Goal: Book appointment/travel/reservation

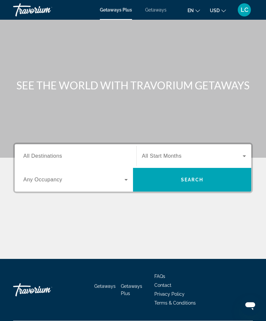
click at [103, 153] on input "Destination All Destinations" at bounding box center [75, 156] width 104 height 8
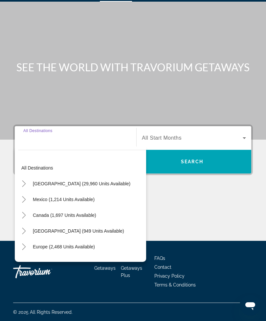
scroll to position [21, 0]
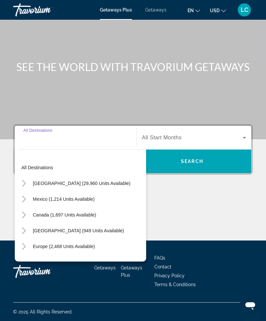
click at [24, 181] on icon "Toggle United States (29,960 units available)" at bounding box center [24, 183] width 7 height 7
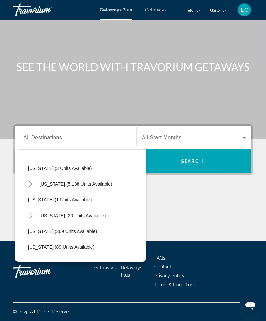
scroll to position [95, 0]
click at [88, 182] on span "[US_STATE] (5,138 units available)" at bounding box center [75, 183] width 73 height 5
type input "**********"
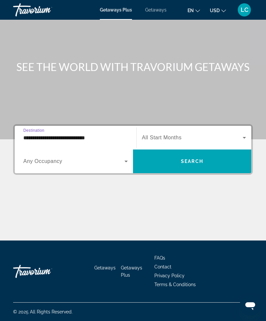
click at [177, 134] on span "Search widget" at bounding box center [192, 138] width 101 height 8
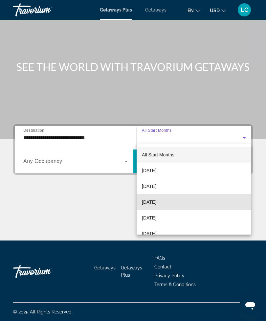
click at [156, 199] on span "[DATE]" at bounding box center [149, 202] width 14 height 8
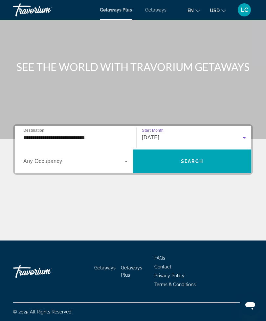
click at [109, 160] on span "Search widget" at bounding box center [73, 161] width 101 height 8
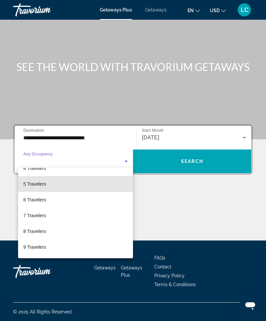
scroll to position [71, 0]
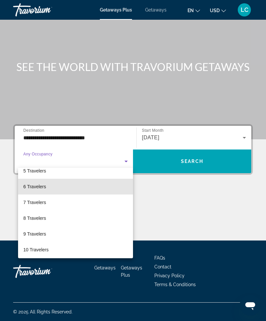
click at [62, 188] on mat-option "6 Travelers" at bounding box center [75, 187] width 115 height 16
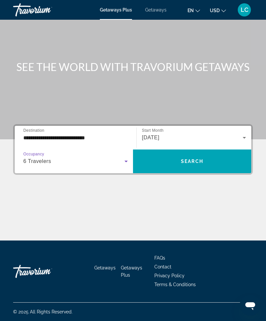
click at [196, 159] on span "Search" at bounding box center [192, 161] width 22 height 5
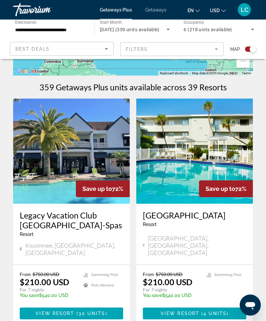
scroll to position [123, 0]
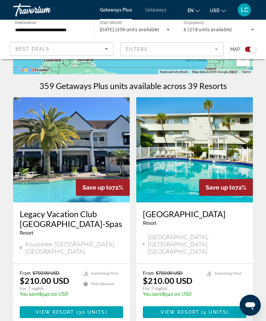
click at [98, 148] on img "Main content" at bounding box center [71, 149] width 117 height 105
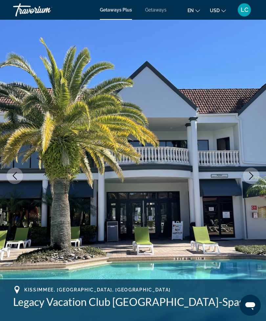
click at [240, 172] on img "Main content" at bounding box center [133, 176] width 266 height 312
click at [253, 174] on icon "Next image" at bounding box center [251, 176] width 8 height 8
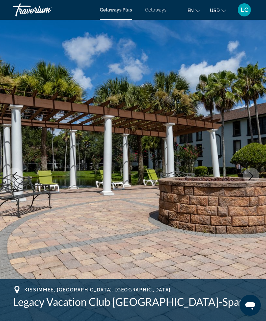
click at [253, 175] on icon "Next image" at bounding box center [251, 176] width 8 height 8
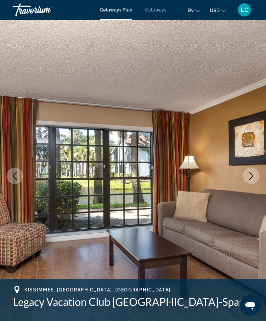
click at [251, 172] on icon "Next image" at bounding box center [251, 176] width 8 height 8
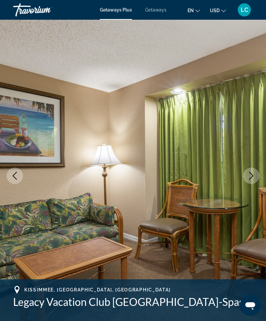
click at [248, 174] on icon "Next image" at bounding box center [251, 176] width 8 height 8
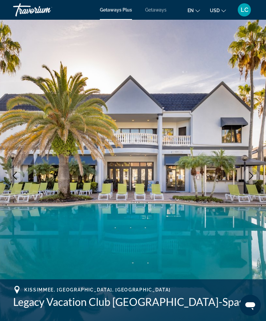
click at [249, 174] on icon "Next image" at bounding box center [251, 176] width 8 height 8
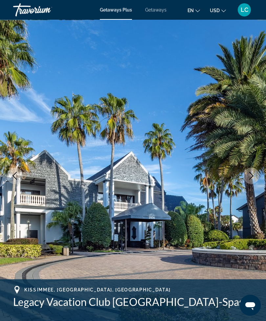
click at [249, 174] on icon "Next image" at bounding box center [251, 176] width 8 height 8
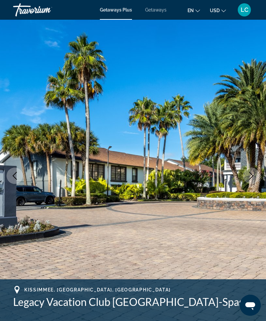
click at [250, 174] on icon "Next image" at bounding box center [251, 176] width 8 height 8
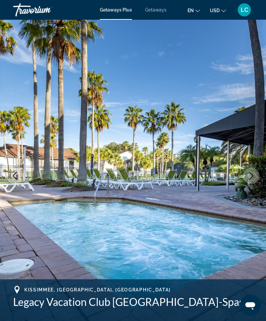
click at [250, 174] on icon "Next image" at bounding box center [251, 176] width 8 height 8
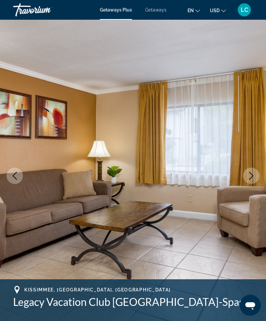
click at [250, 175] on icon "Next image" at bounding box center [251, 176] width 8 height 8
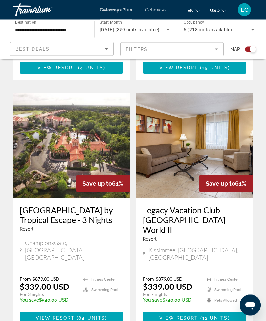
scroll to position [1200, 0]
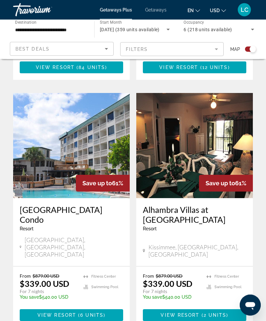
click at [207, 51] on mat-form-field "Filters" at bounding box center [172, 49] width 104 height 14
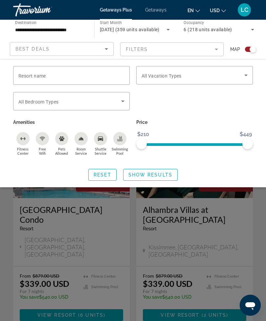
click at [124, 99] on icon "Search widget" at bounding box center [123, 101] width 8 height 8
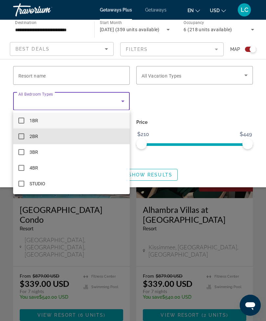
click at [39, 137] on mat-option "2BR" at bounding box center [71, 136] width 117 height 16
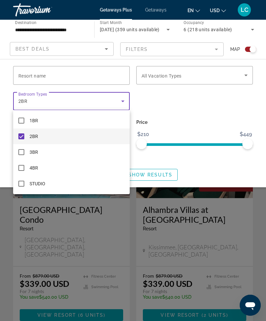
click at [128, 272] on div at bounding box center [133, 160] width 266 height 321
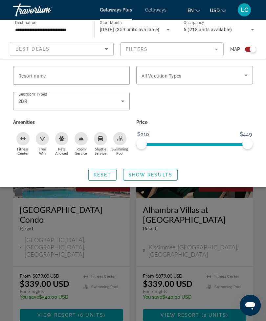
click at [168, 171] on span "Search widget" at bounding box center [151, 175] width 54 height 16
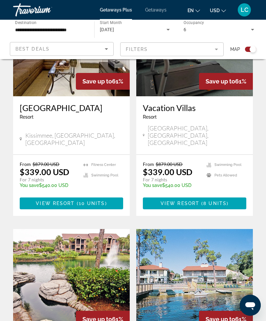
scroll to position [1255, 0]
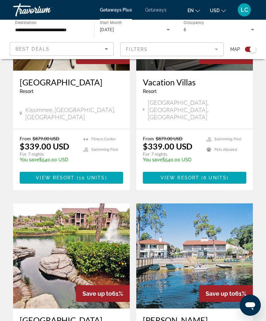
click at [94, 203] on img "Main content" at bounding box center [71, 255] width 117 height 105
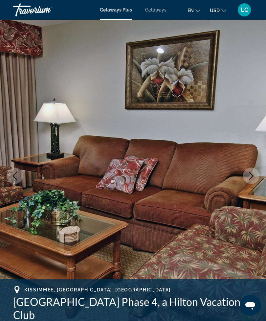
click at [251, 178] on icon "Next image" at bounding box center [251, 176] width 8 height 8
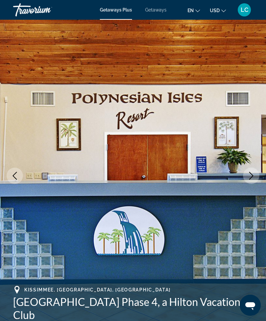
click at [248, 174] on icon "Next image" at bounding box center [251, 176] width 8 height 8
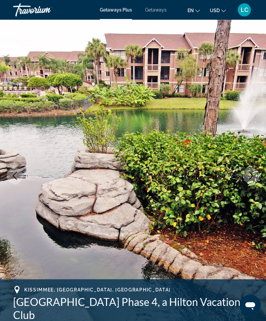
click at [249, 178] on icon "Next image" at bounding box center [251, 176] width 8 height 8
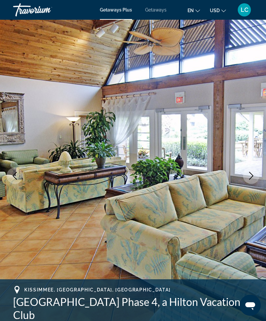
click at [250, 178] on icon "Next image" at bounding box center [251, 176] width 8 height 8
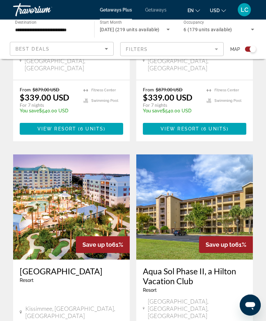
scroll to position [514, 0]
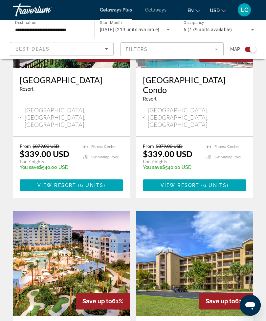
click at [216, 48] on mat-form-field "Filters" at bounding box center [172, 49] width 104 height 14
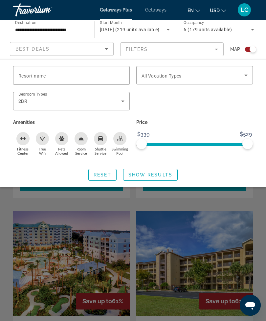
click at [110, 74] on input "Resort name" at bounding box center [71, 76] width 106 height 8
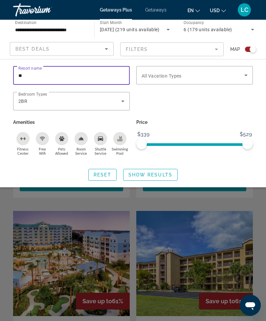
type input "*"
type input "*****"
click at [162, 173] on span "Search widget" at bounding box center [151, 175] width 54 height 16
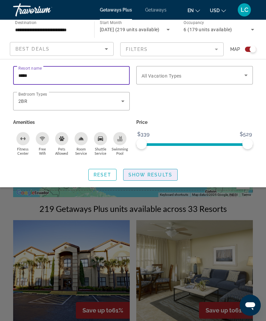
scroll to position [21, 0]
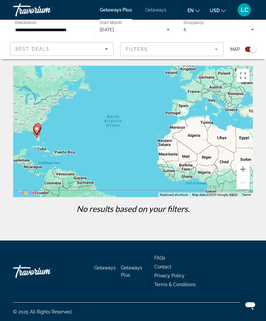
click at [186, 46] on mat-form-field "Filters" at bounding box center [172, 49] width 104 height 14
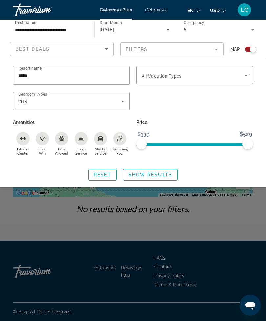
click at [135, 24] on div "[DATE]" at bounding box center [135, 29] width 70 height 18
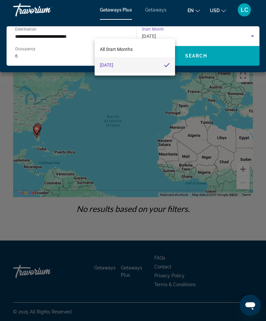
click at [126, 27] on div at bounding box center [133, 160] width 266 height 321
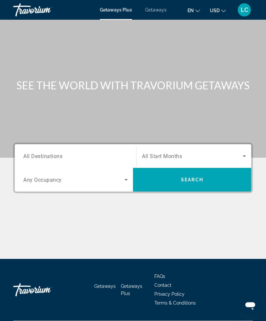
click at [161, 11] on span "Getaways" at bounding box center [155, 9] width 21 height 5
click at [94, 159] on input "Destination All Destinations" at bounding box center [75, 156] width 104 height 8
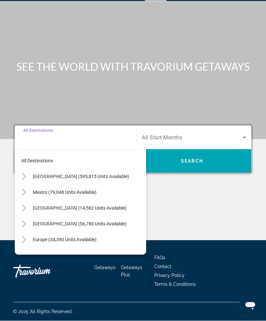
scroll to position [21, 0]
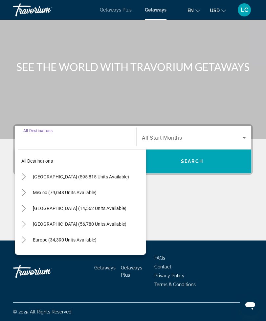
click at [28, 172] on mat-icon "Toggle United States (595,815 units available)" at bounding box center [23, 176] width 11 height 11
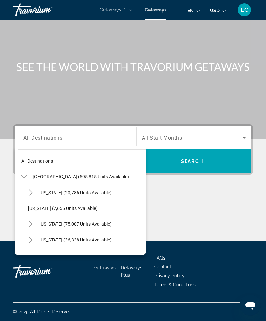
scroll to position [0, 0]
click at [25, 173] on icon "Toggle United States (595,815 units available)" at bounding box center [24, 176] width 7 height 7
click at [26, 205] on icon "Toggle Canada (14,562 units available)" at bounding box center [24, 208] width 7 height 7
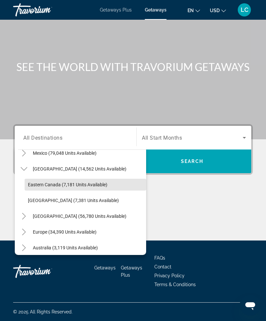
scroll to position [39, 0]
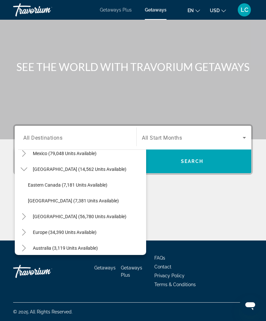
click at [96, 198] on span "[GEOGRAPHIC_DATA] (7,381 units available)" at bounding box center [73, 200] width 91 height 5
type input "**********"
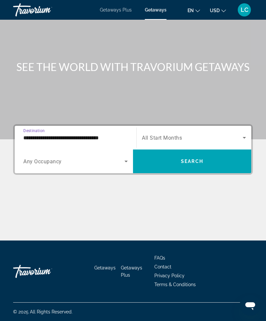
click at [198, 134] on span "Search widget" at bounding box center [192, 138] width 101 height 8
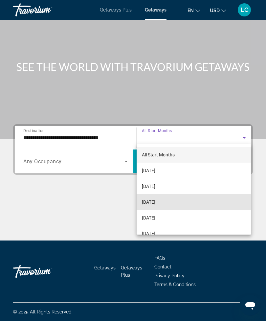
click at [175, 201] on mat-option "[DATE]" at bounding box center [194, 202] width 115 height 16
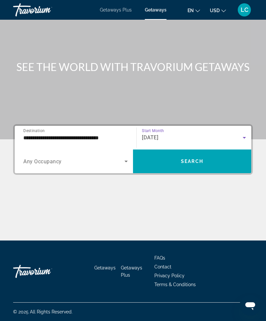
click at [198, 159] on span "Search" at bounding box center [192, 161] width 22 height 5
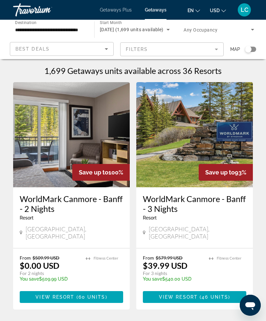
click at [65, 29] on input "**********" at bounding box center [50, 30] width 71 height 8
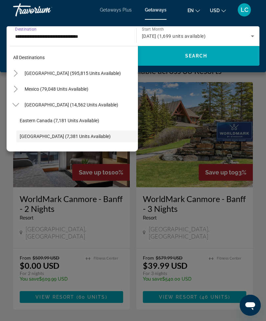
scroll to position [39, 0]
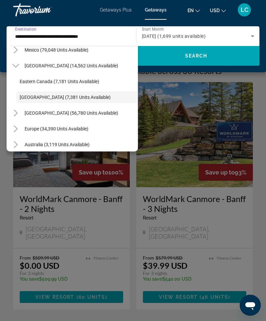
click at [54, 82] on span "Eastern Canada (7,181 units available)" at bounding box center [60, 81] width 80 height 5
type input "**********"
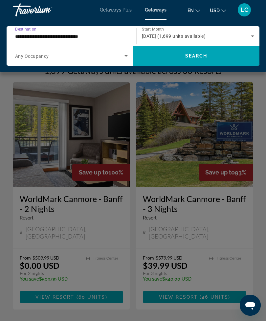
click at [197, 57] on span "Search" at bounding box center [196, 55] width 22 height 5
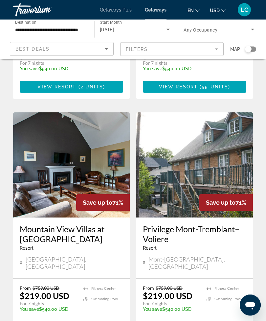
scroll to position [1227, 0]
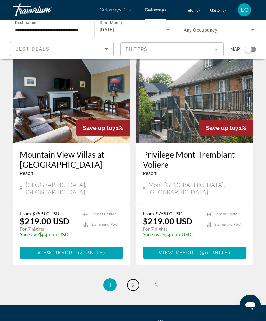
click at [132, 279] on link "page 2" at bounding box center [132, 284] width 11 height 11
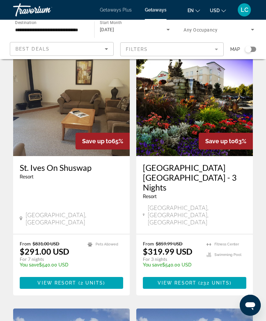
scroll to position [269, 0]
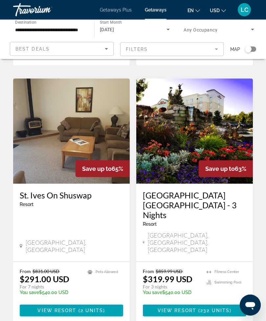
click at [235, 120] on img "Main content" at bounding box center [194, 131] width 117 height 105
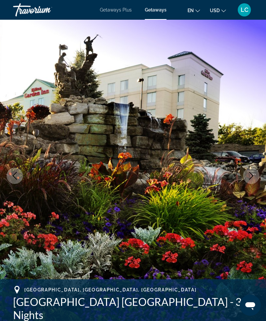
click at [250, 169] on button "Next image" at bounding box center [251, 176] width 16 height 16
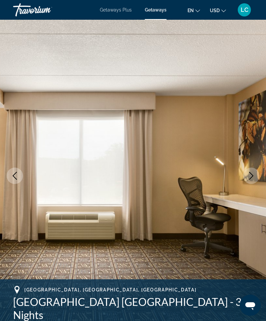
click at [251, 172] on icon "Next image" at bounding box center [251, 176] width 8 height 8
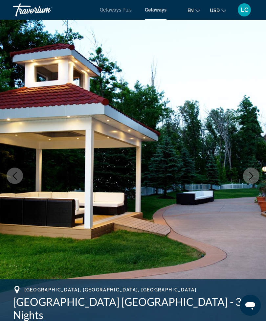
click at [251, 175] on icon "Next image" at bounding box center [251, 176] width 8 height 8
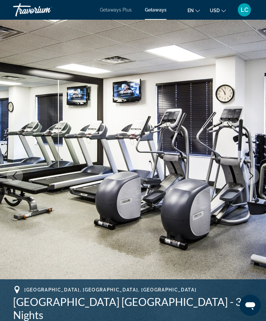
click at [250, 174] on icon "Next image" at bounding box center [251, 176] width 8 height 8
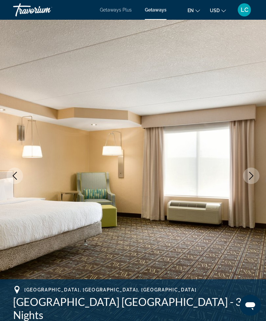
click at [252, 174] on icon "Next image" at bounding box center [251, 176] width 4 height 8
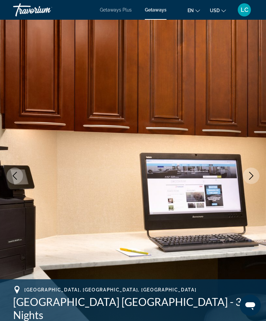
click at [251, 176] on icon "Next image" at bounding box center [251, 176] width 8 height 8
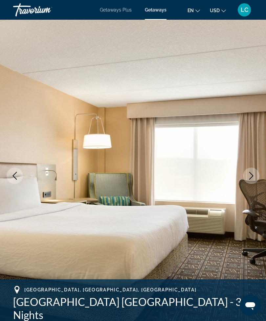
click at [250, 174] on icon "Next image" at bounding box center [251, 176] width 8 height 8
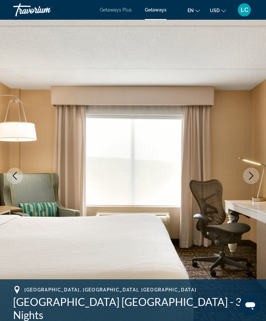
click at [251, 175] on icon "Next image" at bounding box center [251, 176] width 8 height 8
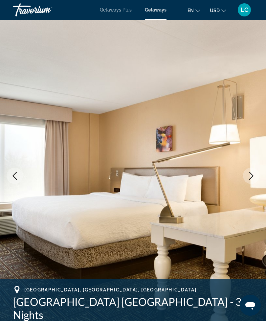
click at [249, 174] on icon "Next image" at bounding box center [251, 176] width 8 height 8
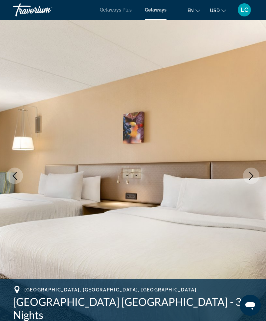
click at [251, 176] on icon "Next image" at bounding box center [251, 176] width 8 height 8
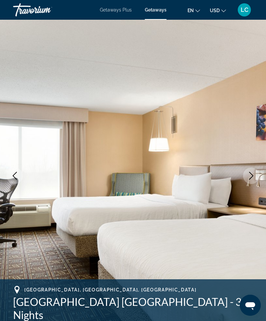
click at [252, 175] on icon "Next image" at bounding box center [251, 176] width 8 height 8
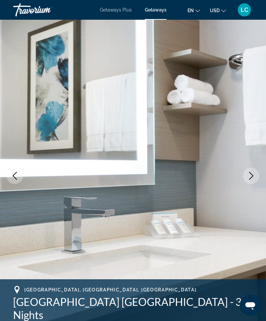
click at [252, 175] on icon "Next image" at bounding box center [251, 176] width 4 height 8
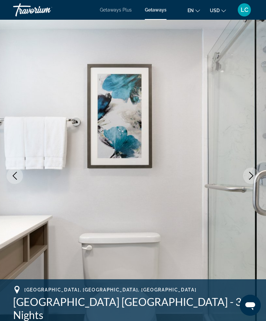
click at [252, 176] on icon "Next image" at bounding box center [251, 176] width 8 height 8
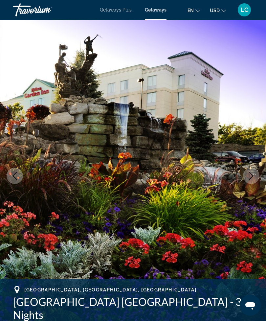
click at [251, 174] on icon "Next image" at bounding box center [251, 176] width 8 height 8
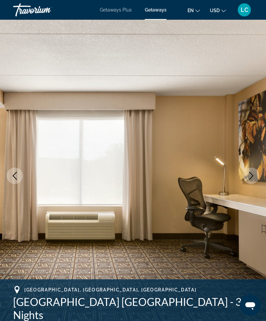
click at [252, 174] on icon "Next image" at bounding box center [251, 176] width 8 height 8
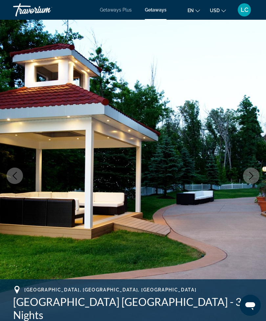
click at [256, 179] on button "Next image" at bounding box center [251, 176] width 16 height 16
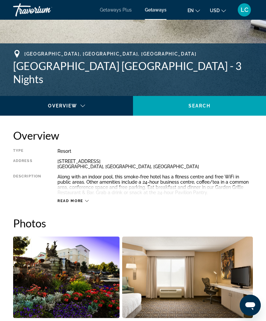
click at [231, 107] on span "Main content" at bounding box center [199, 106] width 133 height 16
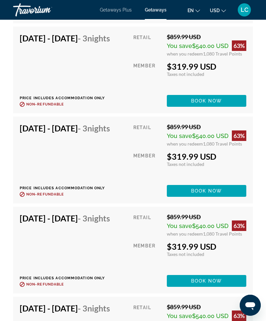
scroll to position [3427, 0]
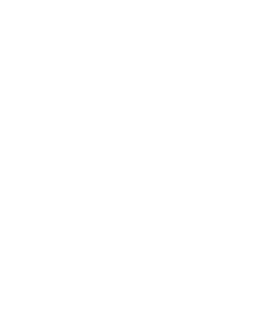
scroll to position [21, 0]
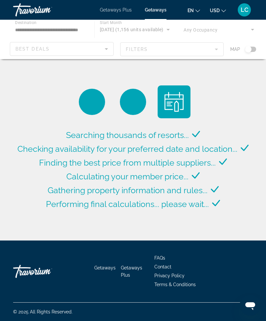
click at [255, 48] on div "Main content" at bounding box center [133, 39] width 266 height 39
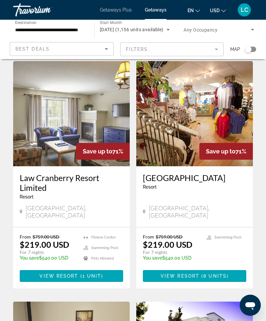
click at [250, 48] on div "Search widget" at bounding box center [248, 49] width 7 height 7
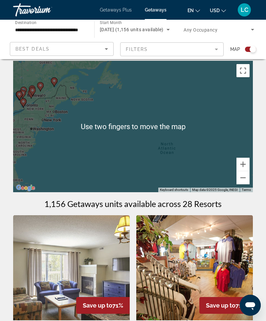
scroll to position [1, 0]
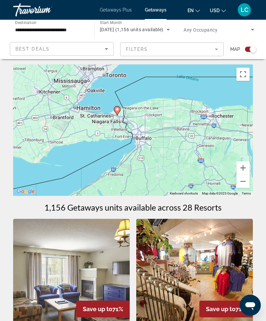
click at [118, 111] on image "Main content" at bounding box center [117, 109] width 4 height 4
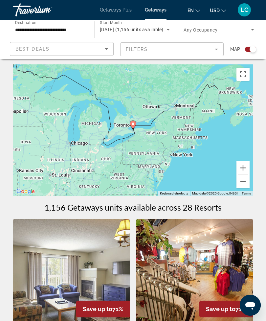
type input "**********"
click at [135, 123] on image "Main content" at bounding box center [133, 124] width 4 height 4
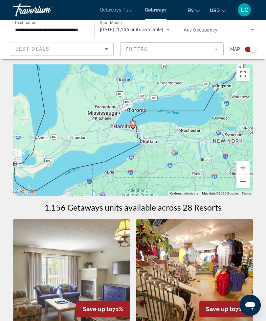
click at [136, 122] on icon "Main content" at bounding box center [133, 125] width 7 height 9
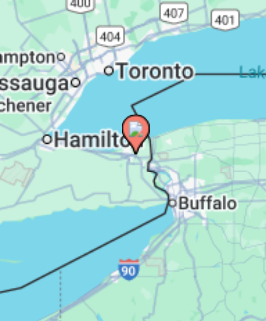
click at [131, 117] on image "Main content" at bounding box center [133, 119] width 4 height 4
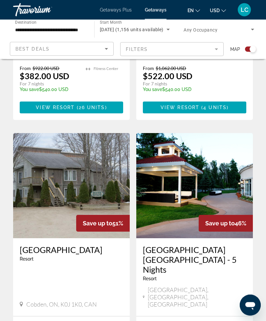
scroll to position [1285, 0]
click at [222, 141] on img "Main content" at bounding box center [194, 185] width 117 height 105
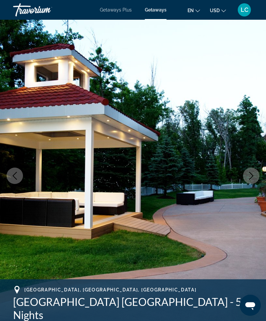
click at [252, 174] on icon "Next image" at bounding box center [251, 176] width 4 height 8
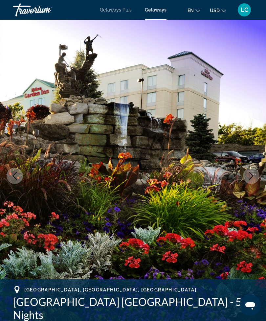
click at [252, 174] on icon "Next image" at bounding box center [251, 176] width 4 height 8
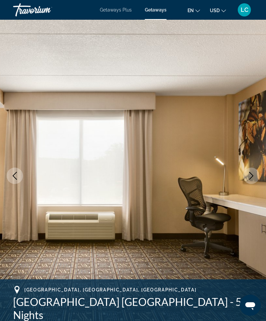
click at [250, 176] on icon "Next image" at bounding box center [251, 176] width 8 height 8
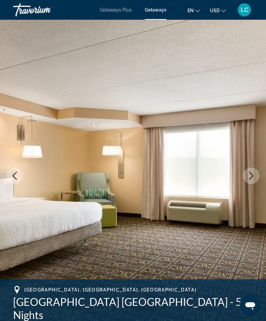
click at [247, 177] on button "Next image" at bounding box center [251, 176] width 16 height 16
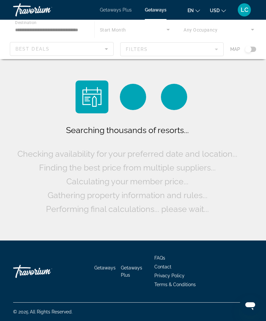
scroll to position [21, 0]
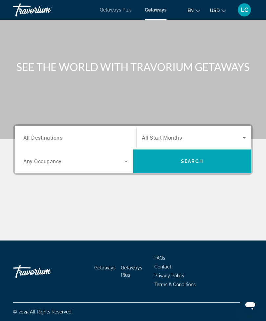
click at [124, 8] on span "Getaways Plus" at bounding box center [116, 9] width 32 height 5
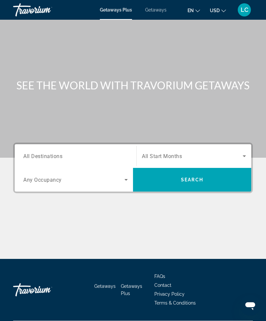
click at [77, 155] on input "Destination All Destinations" at bounding box center [75, 156] width 104 height 8
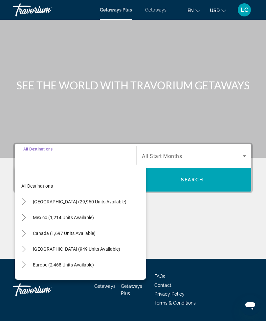
scroll to position [21, 0]
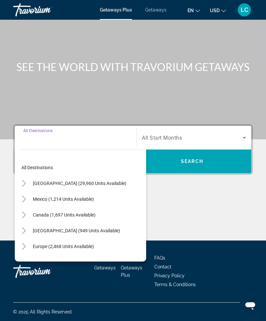
click at [25, 180] on icon "Toggle United States (29,960 units available)" at bounding box center [24, 183] width 7 height 7
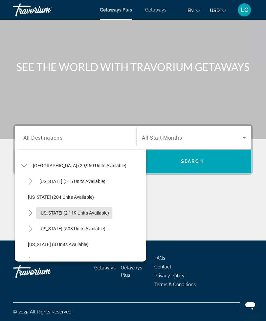
scroll to position [16, 0]
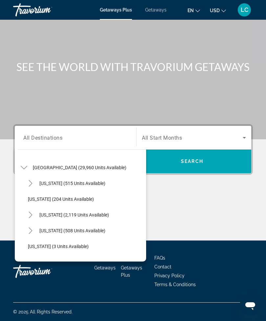
click at [27, 166] on icon "Toggle United States (29,960 units available)" at bounding box center [24, 167] width 7 height 7
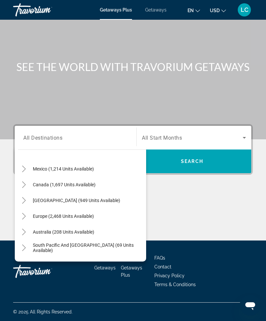
scroll to position [31, 0]
click at [24, 181] on icon "Toggle Canada (1,697 units available)" at bounding box center [24, 184] width 7 height 7
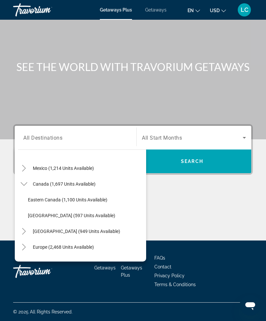
click at [89, 200] on span "Search widget" at bounding box center [86, 200] width 122 height 16
type input "**********"
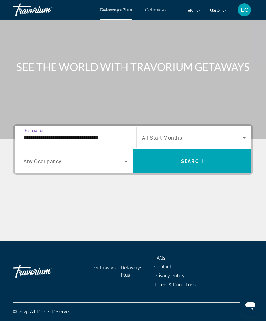
click at [189, 159] on span "Search" at bounding box center [192, 161] width 22 height 5
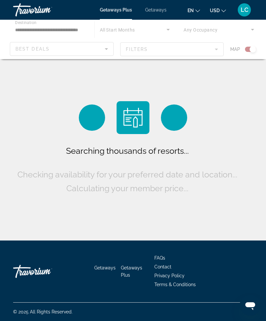
click at [127, 53] on div "Main content" at bounding box center [133, 39] width 266 height 39
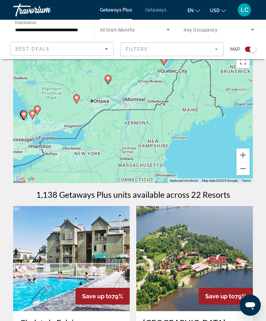
scroll to position [10, 0]
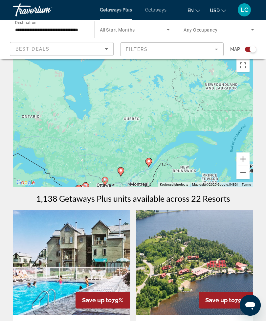
click at [133, 120] on div "To activate drag with keyboard, press Alt + Enter. Once in keyboard drag state,…" at bounding box center [133, 121] width 240 height 131
click at [160, 10] on span "Getaways" at bounding box center [155, 9] width 21 height 5
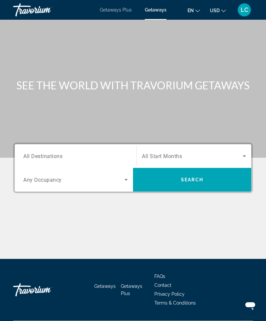
click at [42, 153] on span "All Destinations" at bounding box center [42, 156] width 39 height 6
click at [42, 153] on input "Destination All Destinations" at bounding box center [75, 156] width 104 height 8
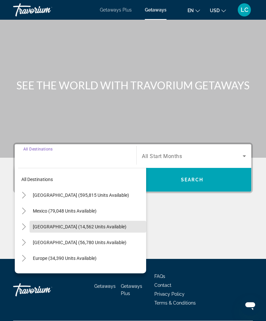
click at [30, 223] on span "Search widget" at bounding box center [88, 227] width 117 height 16
type input "**********"
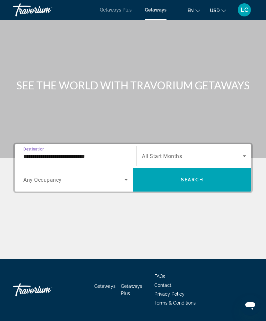
click at [69, 152] on input "**********" at bounding box center [75, 156] width 104 height 8
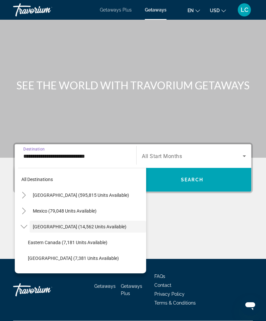
scroll to position [8, 0]
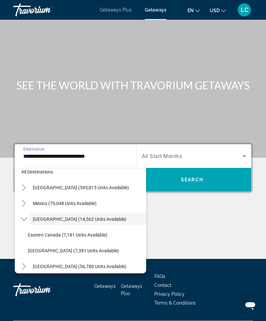
click at [56, 220] on span "[GEOGRAPHIC_DATA] (14,562 units available)" at bounding box center [80, 219] width 94 height 5
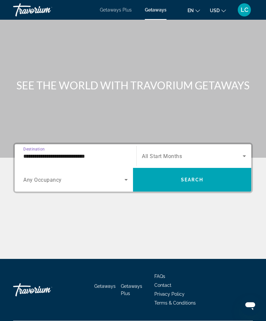
click at [208, 154] on span "Search widget" at bounding box center [192, 156] width 101 height 8
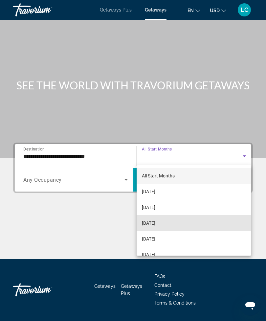
click at [155, 222] on span "[DATE]" at bounding box center [148, 223] width 13 height 8
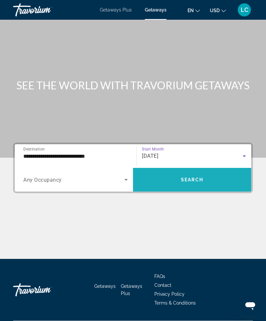
click at [193, 177] on span "Search" at bounding box center [192, 179] width 22 height 5
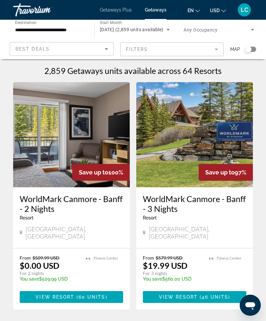
click at [254, 47] on div "Search widget" at bounding box center [250, 49] width 11 height 5
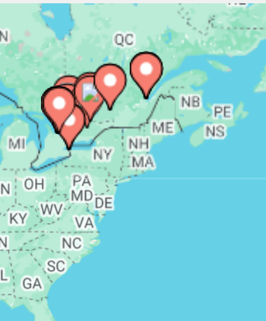
click at [43, 86] on icon "Main content" at bounding box center [46, 90] width 6 height 9
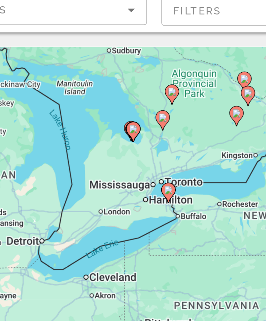
click at [120, 128] on gmp-advanced-marker "Main content" at bounding box center [123, 133] width 7 height 10
click at [72, 97] on div "To navigate, press the arrow keys. To activate drag with keyboard, press Alt + …" at bounding box center [133, 131] width 240 height 131
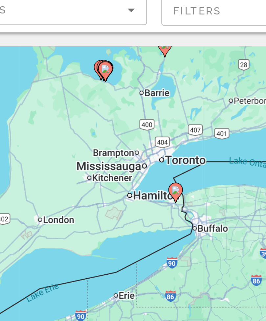
click at [77, 94] on div "To activate drag with keyboard, press Alt + Enter. Once in keyboard drag state,…" at bounding box center [133, 131] width 240 height 131
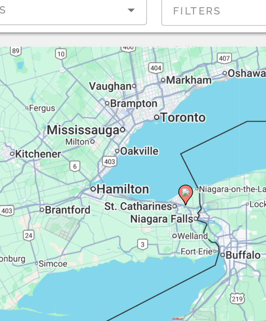
click at [83, 98] on div "To activate drag with keyboard, press Alt + Enter. Once in keyboard drag state,…" at bounding box center [133, 131] width 240 height 131
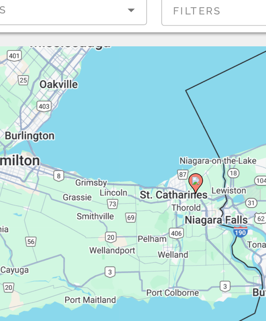
type input "**********"
click at [134, 125] on image "Main content" at bounding box center [136, 127] width 4 height 4
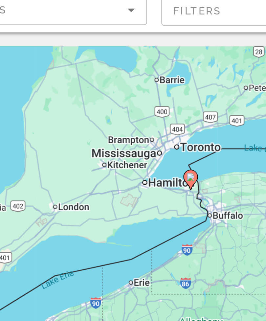
click at [132, 124] on image "Main content" at bounding box center [134, 126] width 4 height 4
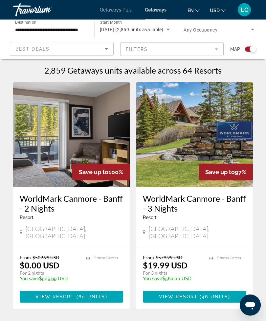
scroll to position [138, 0]
